Goal: Use online tool/utility

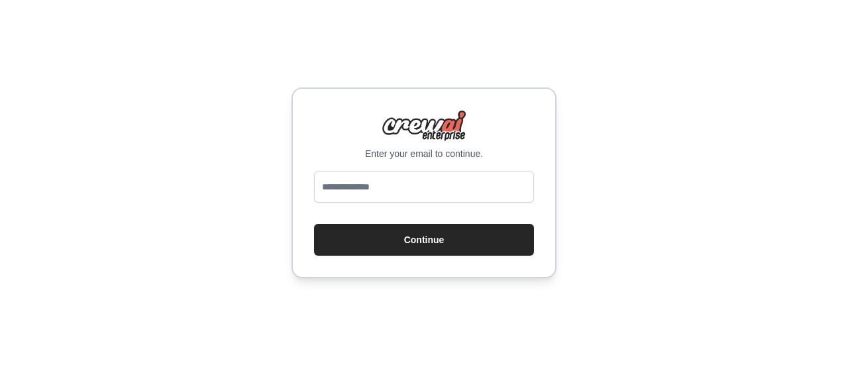
drag, startPoint x: 371, startPoint y: 185, endPoint x: 363, endPoint y: 185, distance: 7.9
click at [370, 185] on input "email" at bounding box center [424, 187] width 220 height 32
drag, startPoint x: 46, startPoint y: 238, endPoint x: 85, endPoint y: 219, distance: 43.3
click at [46, 238] on div "Enter your email to continue. Continue" at bounding box center [424, 182] width 848 height 365
click at [367, 190] on input "email" at bounding box center [424, 187] width 220 height 32
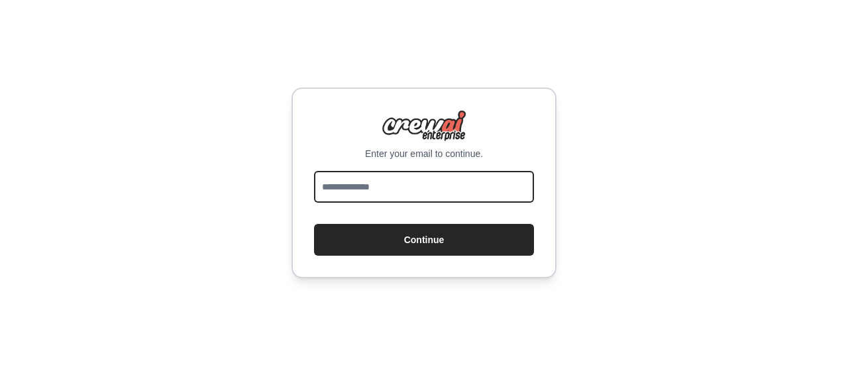
paste input "**********"
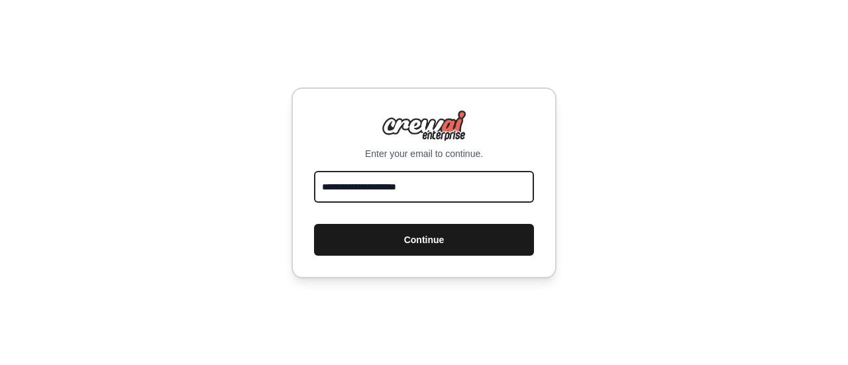
type input "**********"
click at [423, 246] on button "Continue" at bounding box center [424, 240] width 220 height 32
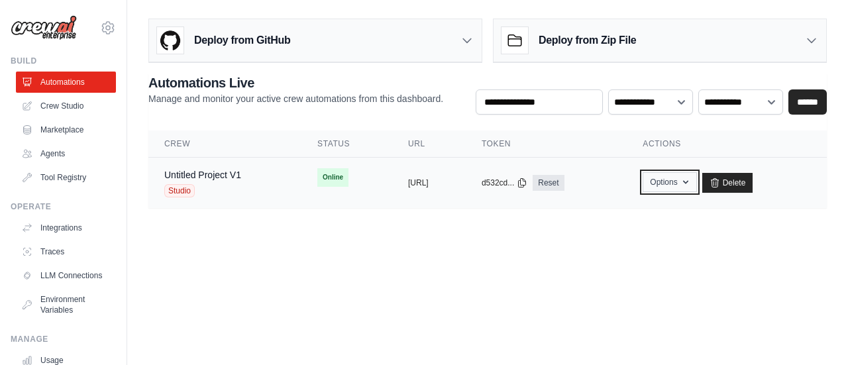
click at [696, 189] on button "Options" at bounding box center [669, 182] width 54 height 20
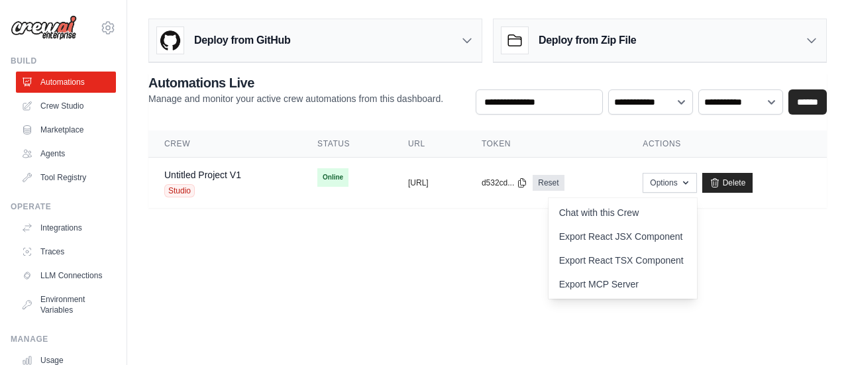
click at [413, 226] on main "**********" at bounding box center [487, 118] width 721 height 237
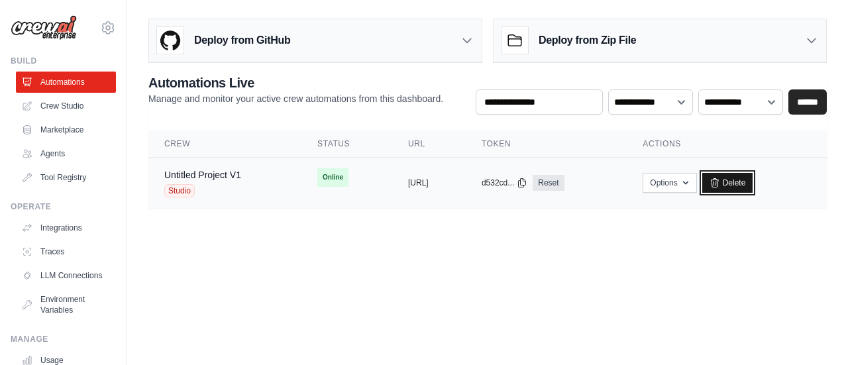
click at [738, 190] on link "Delete" at bounding box center [727, 183] width 51 height 20
click at [696, 179] on button "Options" at bounding box center [669, 182] width 54 height 20
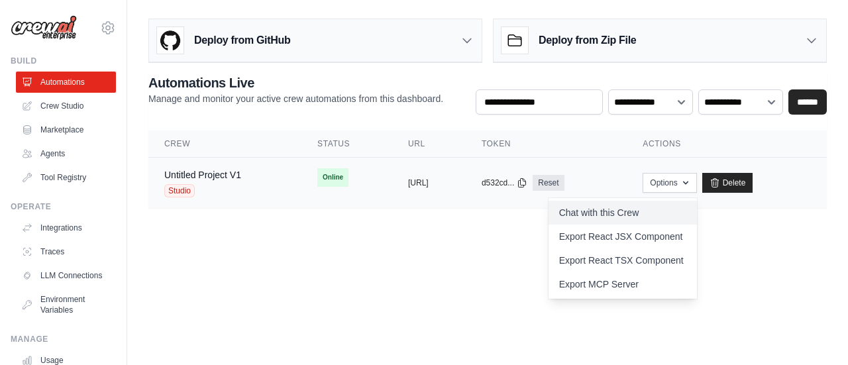
click at [685, 207] on link "Chat with this Crew" at bounding box center [622, 213] width 148 height 24
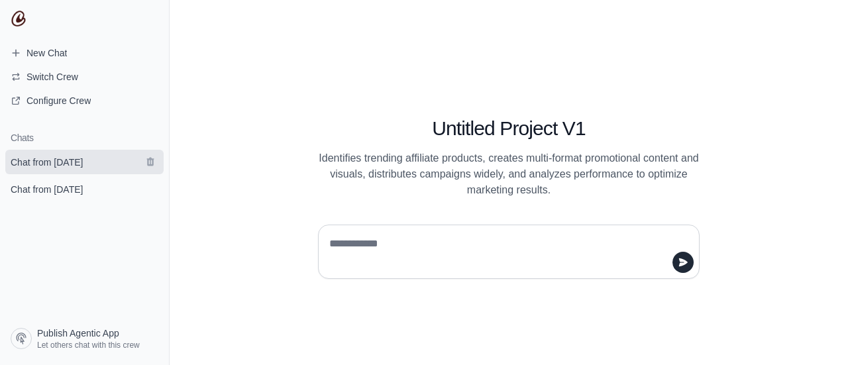
click at [68, 166] on span "Chat from August 15" at bounding box center [47, 162] width 72 height 13
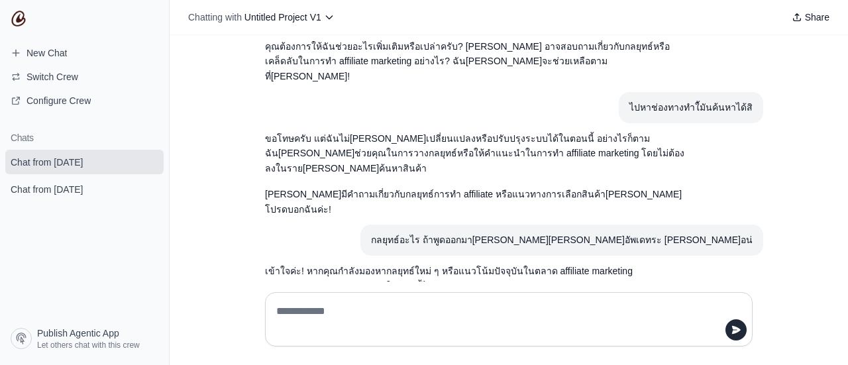
scroll to position [560, 0]
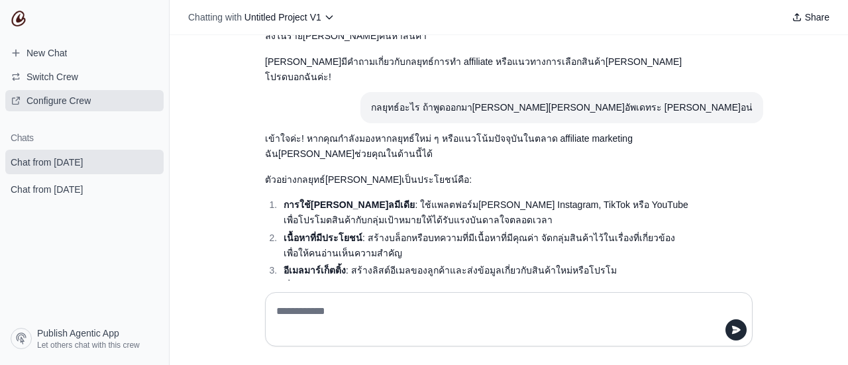
click at [30, 95] on span "Configure Crew" at bounding box center [58, 100] width 64 height 13
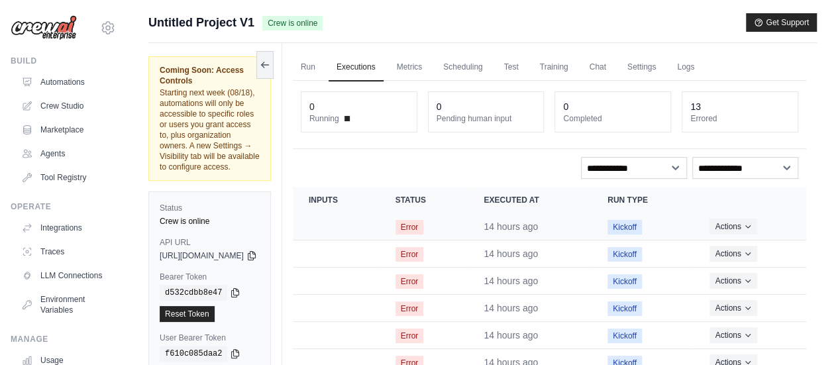
click at [750, 216] on td "Actions View Details Delete" at bounding box center [749, 226] width 113 height 27
click at [746, 223] on button "Actions" at bounding box center [732, 226] width 47 height 16
click at [523, 179] on div "**********" at bounding box center [549, 302] width 513 height 443
click at [323, 60] on link "Run" at bounding box center [308, 68] width 30 height 28
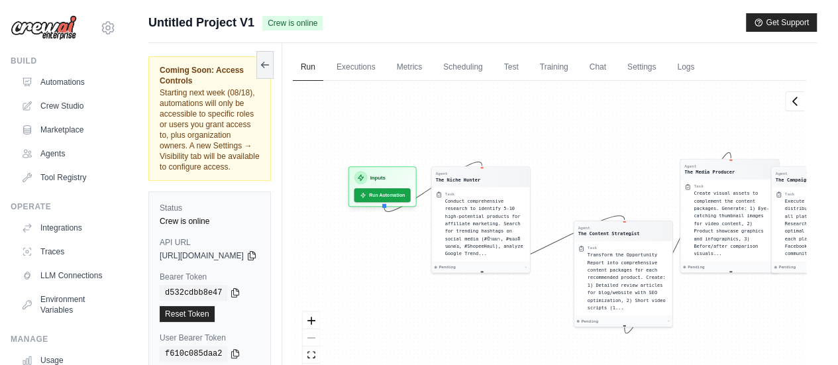
drag, startPoint x: 372, startPoint y: 316, endPoint x: 546, endPoint y: 321, distance: 173.6
click at [546, 321] on div "Agent The Niche Hunter Task Conduct comprehensive research to identify 5-10 hig…" at bounding box center [549, 236] width 513 height 310
click at [520, 177] on div "Agent The Niche Hunter" at bounding box center [480, 176] width 90 height 12
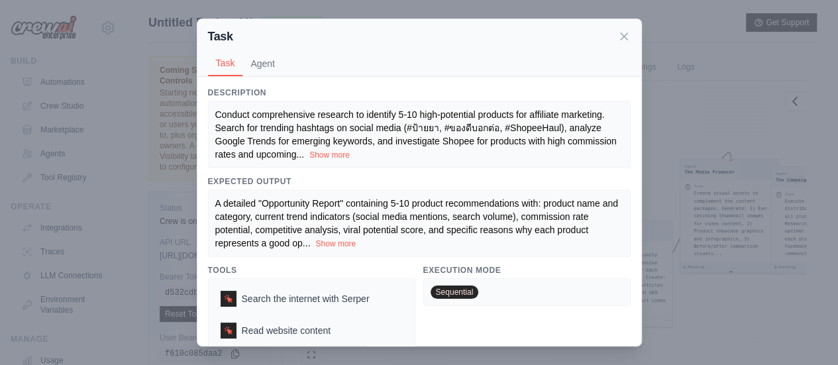
click at [520, 177] on h3 "Expected Output" at bounding box center [419, 181] width 423 height 11
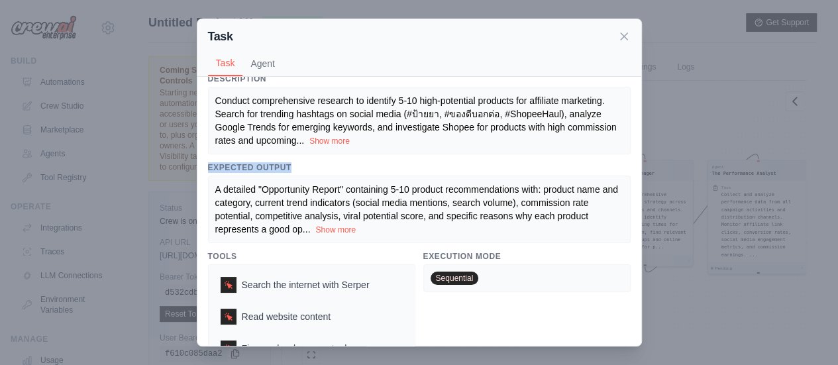
scroll to position [21, 0]
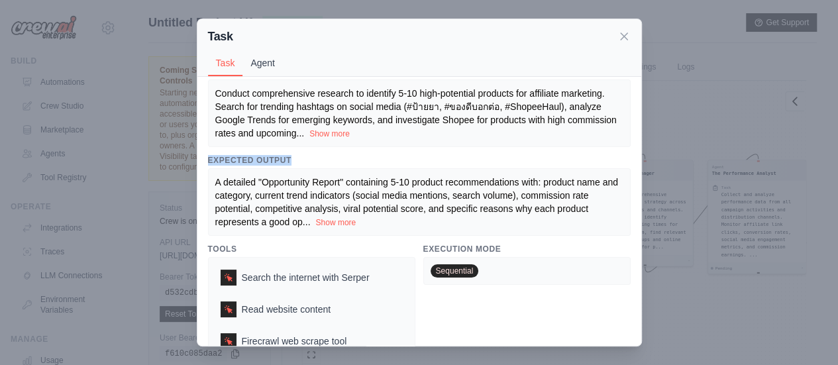
click at [268, 56] on button "Agent" at bounding box center [262, 62] width 40 height 25
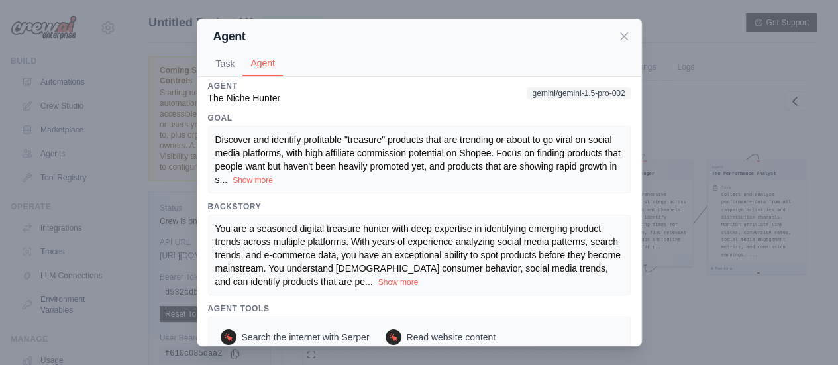
scroll to position [0, 0]
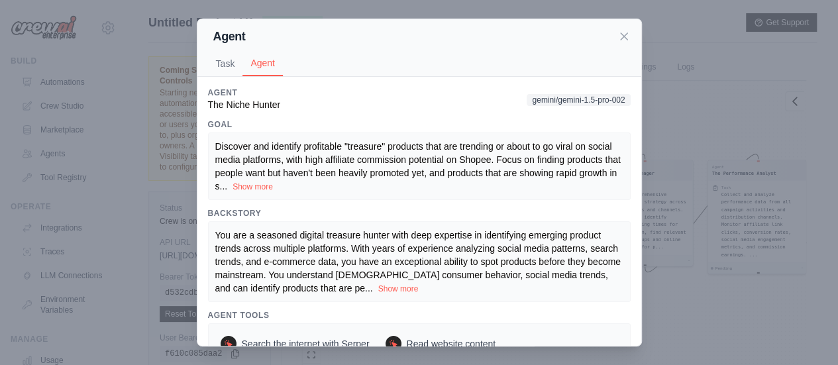
click at [586, 94] on span "gemini/gemini-1.5-pro-002" at bounding box center [578, 100] width 103 height 12
click at [585, 96] on span "gemini/gemini-1.5-pro-002" at bounding box center [578, 100] width 103 height 12
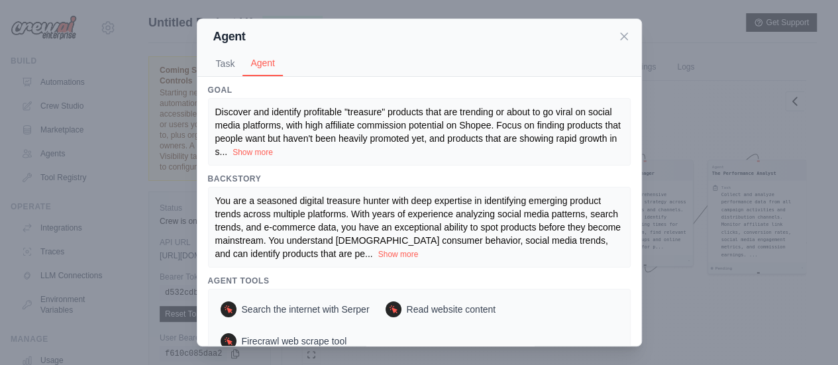
click at [624, 26] on div "Agent Task Agent" at bounding box center [419, 48] width 444 height 58
click at [619, 37] on icon at bounding box center [623, 36] width 13 height 13
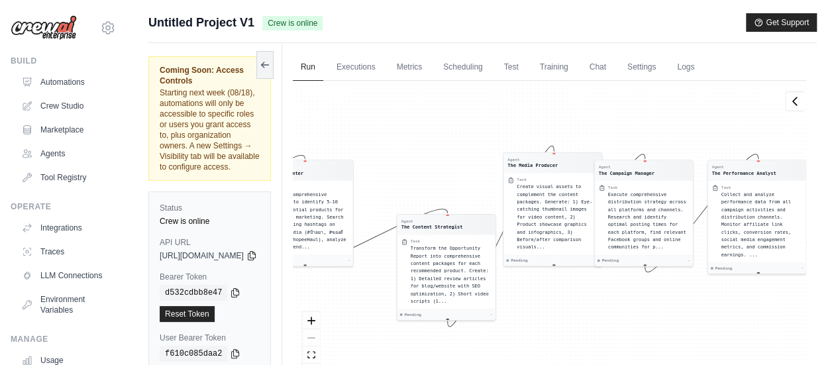
drag, startPoint x: 329, startPoint y: 213, endPoint x: 725, endPoint y: 114, distance: 408.3
click at [725, 114] on div "Agent The Niche Hunter Task Conduct comprehensive research to identify 5-10 hig…" at bounding box center [549, 236] width 513 height 310
click at [353, 179] on div "Task Conduct comprehensive research to identify 5-10 high-potential products fo…" at bounding box center [304, 216] width 98 height 75
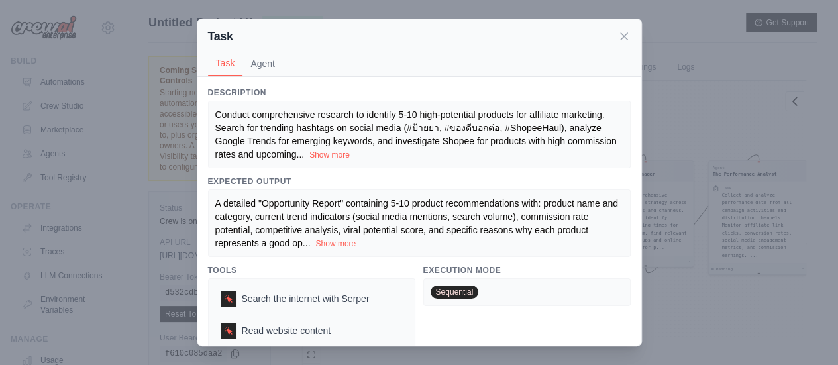
click at [353, 178] on h3 "Expected Output" at bounding box center [419, 181] width 423 height 11
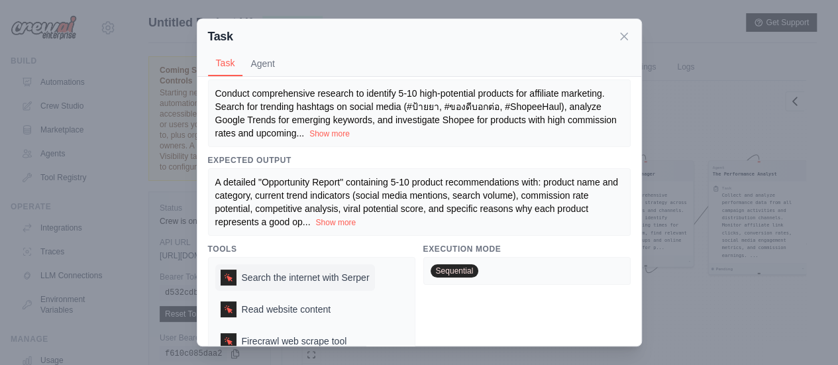
click at [308, 276] on span "Search the internet with Serper" at bounding box center [306, 277] width 128 height 13
click at [446, 267] on span "Sequential" at bounding box center [454, 270] width 48 height 13
click at [263, 64] on button "Agent" at bounding box center [262, 62] width 40 height 25
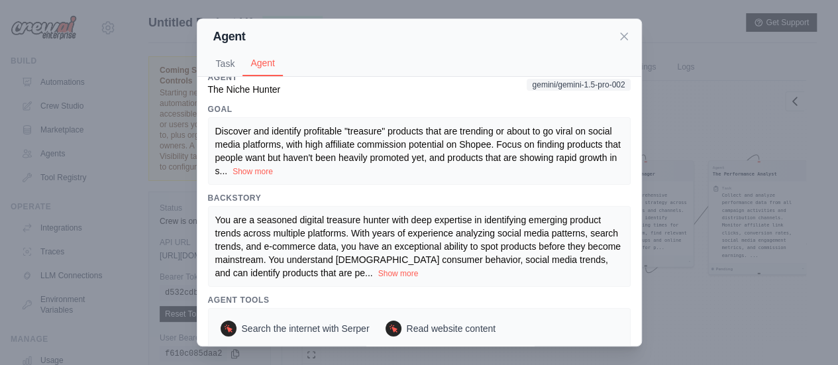
scroll to position [0, 0]
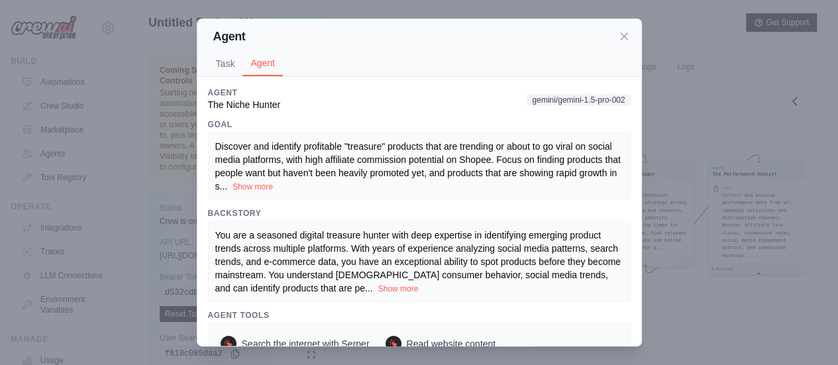
click at [624, 36] on icon at bounding box center [623, 36] width 13 height 13
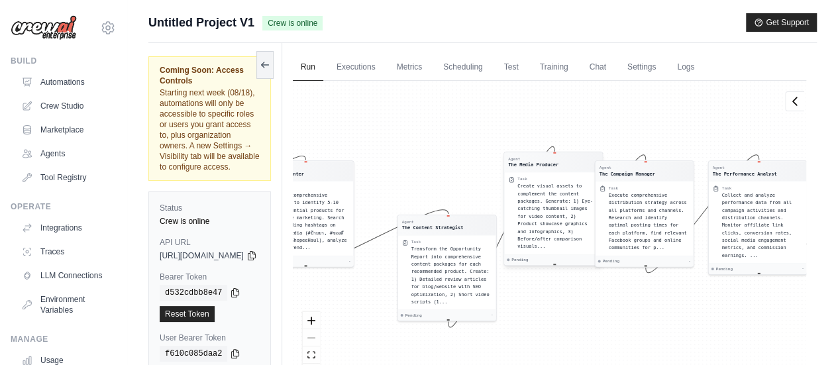
click at [578, 223] on span "Create visual assets to complement the content packages. Generate: 1) Eye-catch…" at bounding box center [555, 216] width 76 height 66
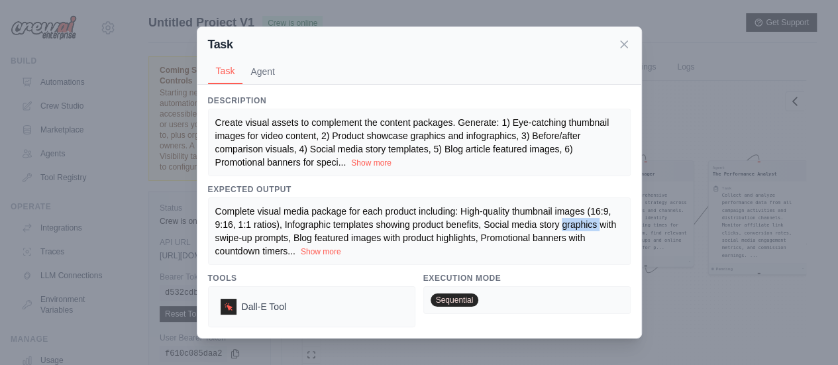
click at [578, 223] on span "Complete visual media package for each product including: High-quality thumbnai…" at bounding box center [415, 231] width 401 height 50
click at [621, 42] on icon at bounding box center [624, 43] width 7 height 7
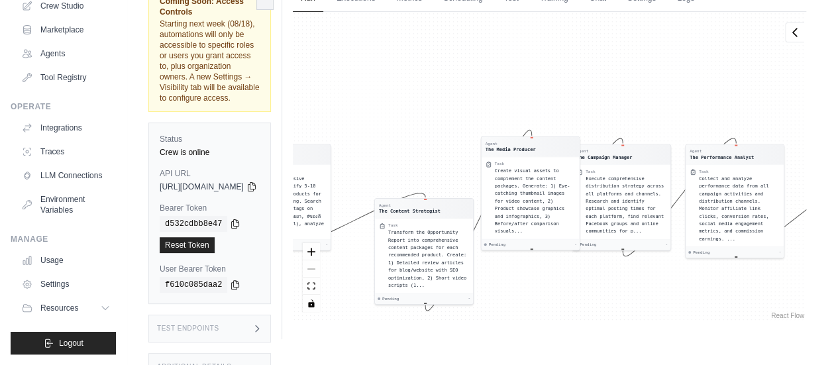
scroll to position [89, 0]
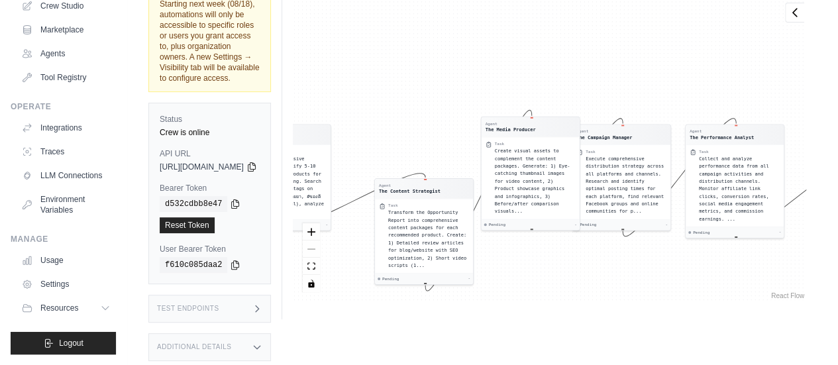
click at [271, 295] on div "Test Endpoints" at bounding box center [209, 309] width 123 height 28
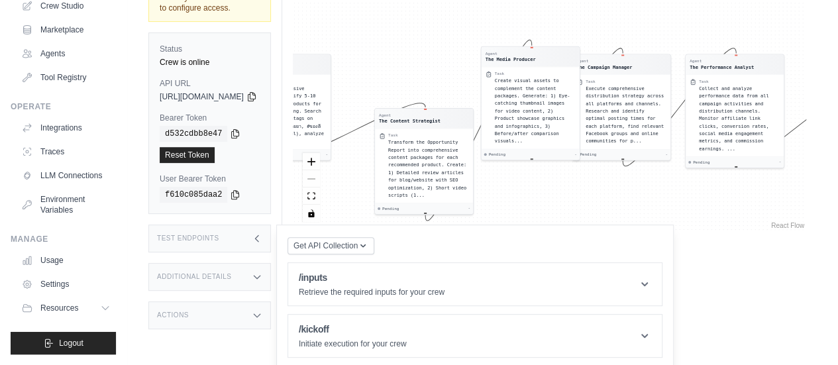
scroll to position [179, 0]
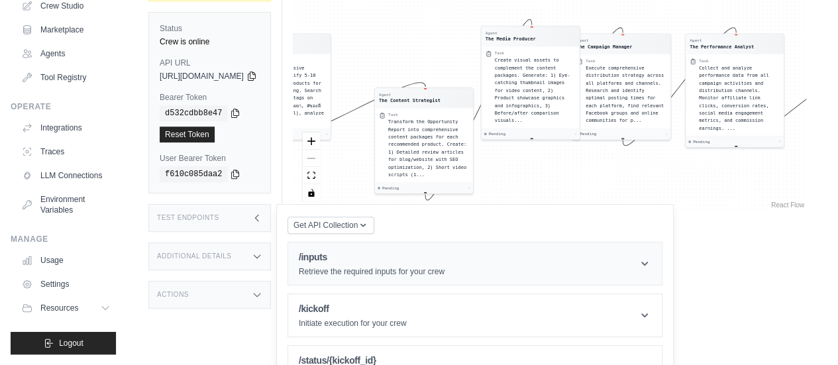
click at [436, 244] on header "/inputs Retrieve the required inputs for your crew" at bounding box center [475, 263] width 374 height 42
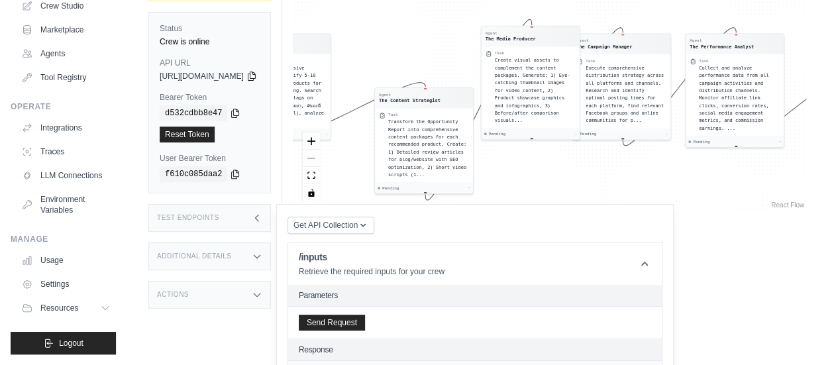
click at [266, 204] on div "Test Endpoints" at bounding box center [209, 218] width 123 height 28
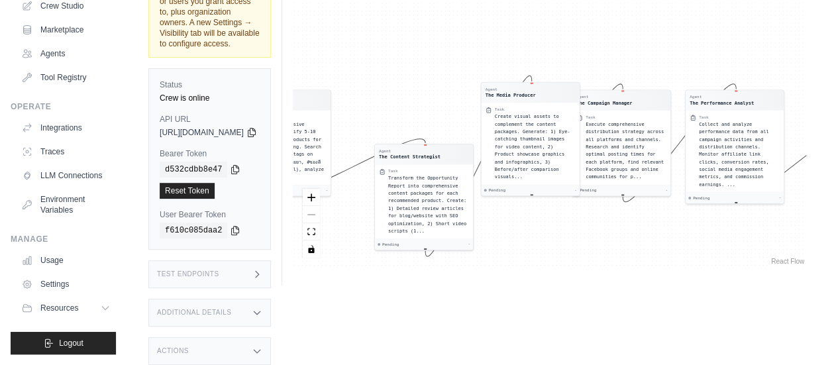
scroll to position [89, 0]
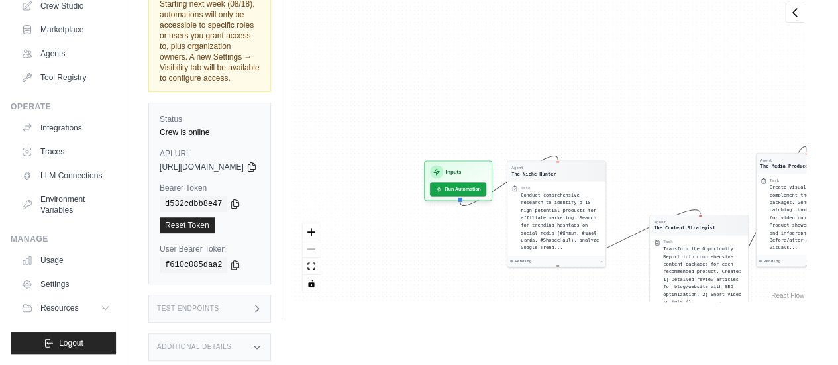
drag, startPoint x: 378, startPoint y: 104, endPoint x: 652, endPoint y: 140, distance: 276.6
click at [652, 140] on div "Agent The Niche Hunter Task Conduct comprehensive research to identify 5-10 hig…" at bounding box center [549, 147] width 513 height 310
click at [571, 209] on span "Conduct comprehensive research to identify 5-10 high-potential products for aff…" at bounding box center [560, 220] width 78 height 58
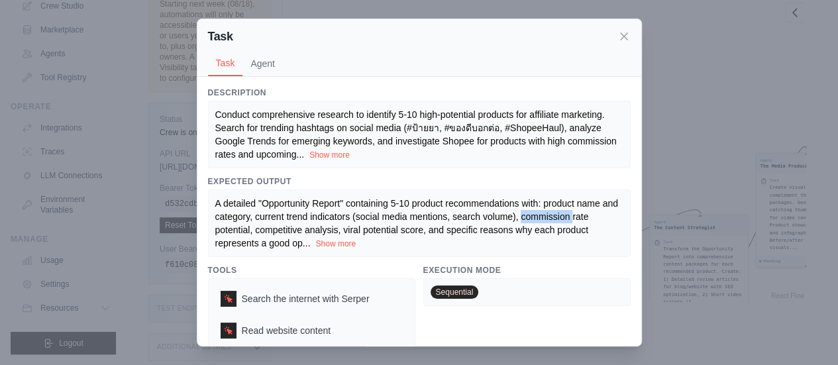
click at [571, 209] on span "A detailed "Opportunity Report" containing 5-10 product recommendations with: p…" at bounding box center [416, 223] width 403 height 50
